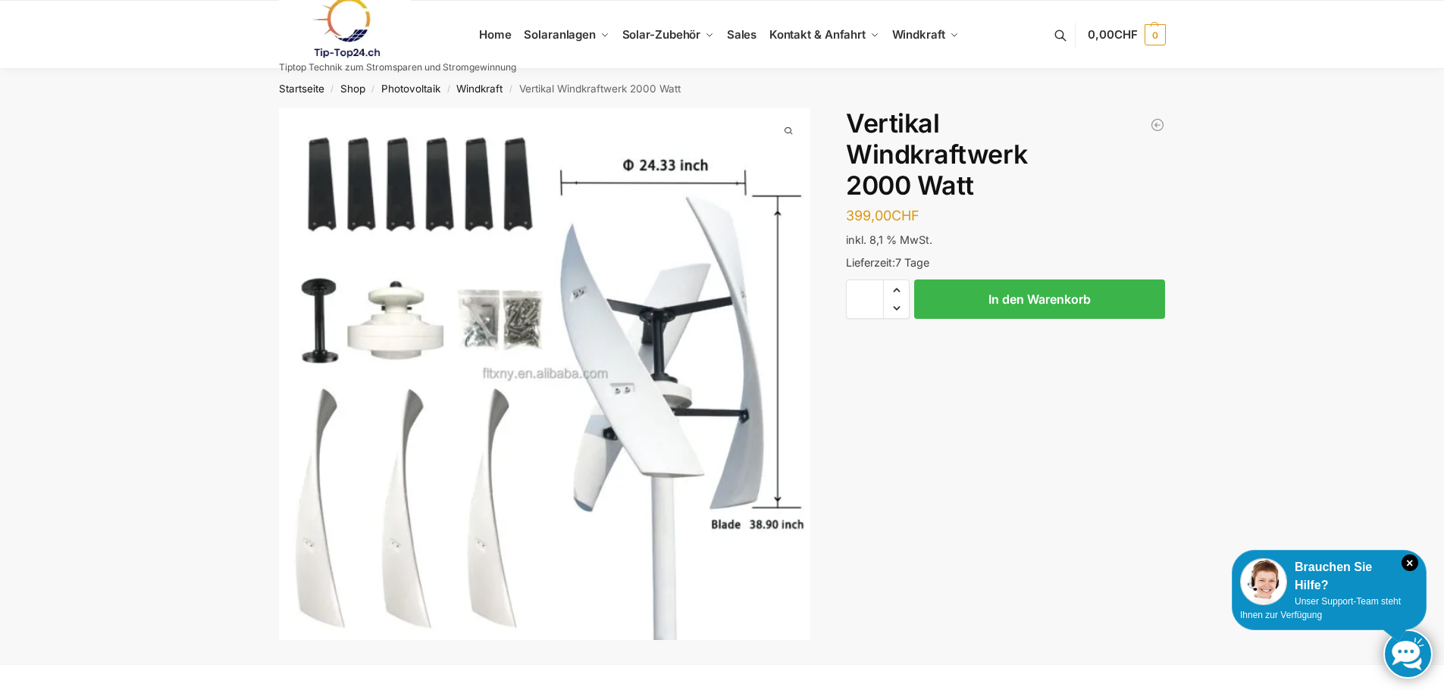
click at [500, 34] on link at bounding box center [397, 27] width 237 height 61
